Goal: Information Seeking & Learning: Learn about a topic

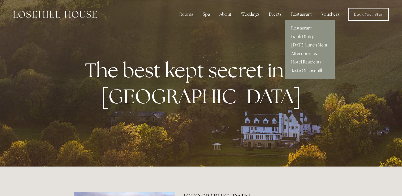
click at [301, 27] on link "Restaurant" at bounding box center [310, 28] width 50 height 8
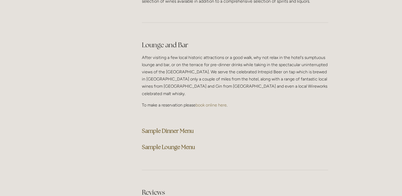
scroll to position [1301, 0]
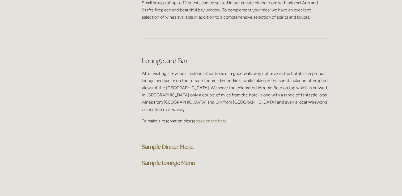
click at [167, 143] on strong "Sample Dinner Menu" at bounding box center [168, 146] width 52 height 7
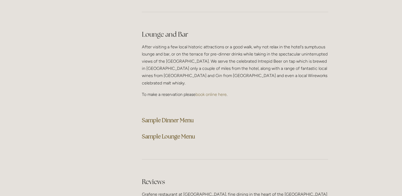
scroll to position [1328, 0]
click at [166, 117] on strong "Sample Dinner Menu" at bounding box center [168, 120] width 52 height 7
click at [185, 133] on strong "Sample Lounge Menu" at bounding box center [168, 136] width 53 height 7
